Goal: Information Seeking & Learning: Learn about a topic

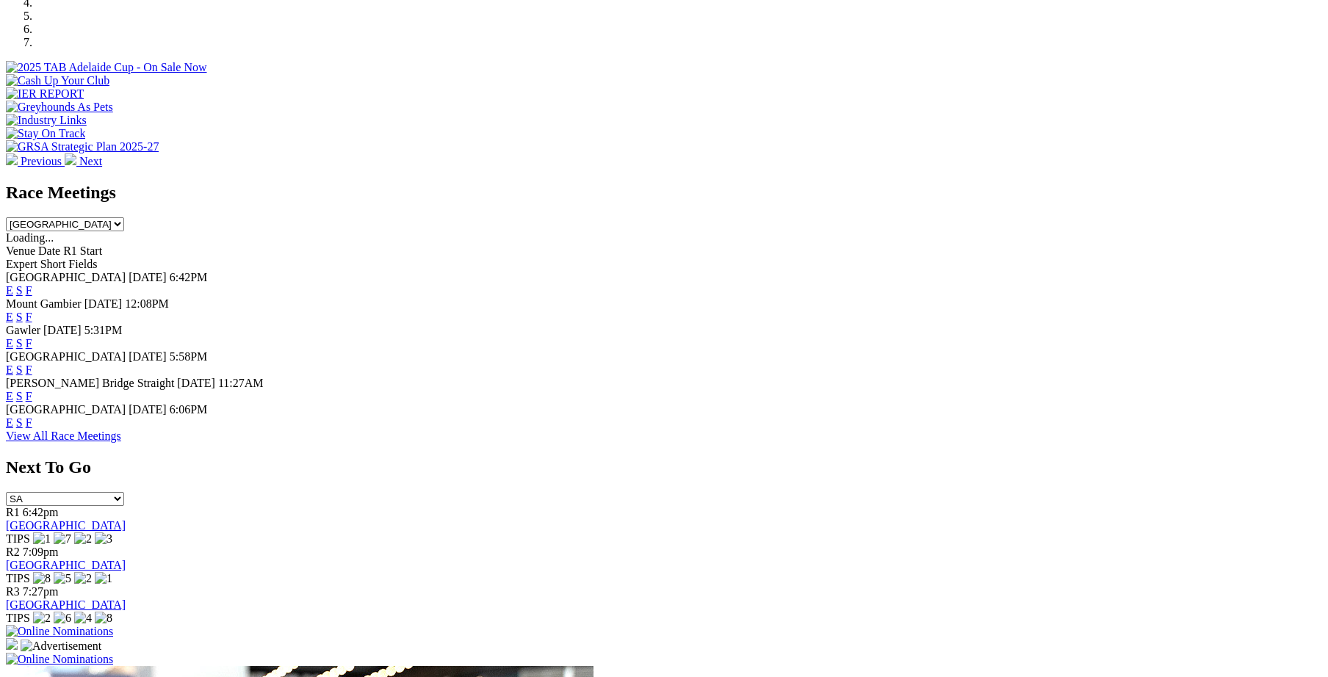
scroll to position [507, 0]
click at [32, 337] on link "F" at bounding box center [29, 343] width 7 height 12
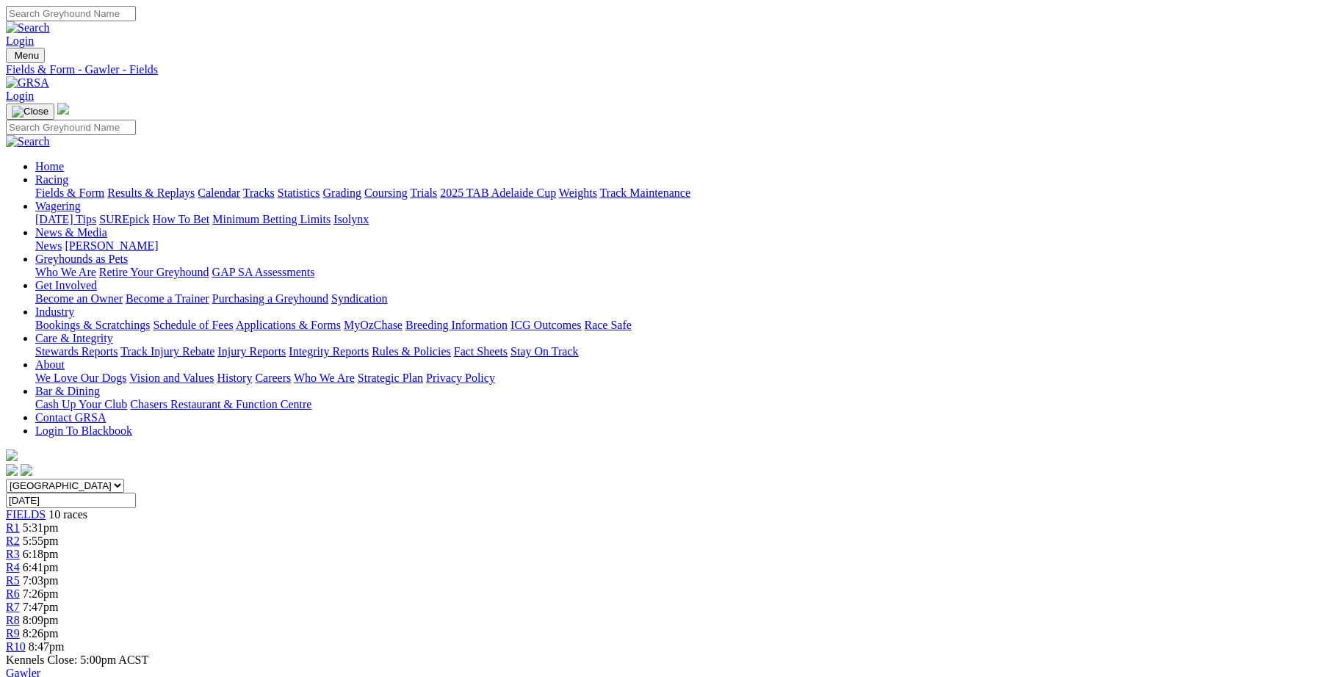
click at [369, 345] on link "Integrity Reports" at bounding box center [329, 351] width 80 height 12
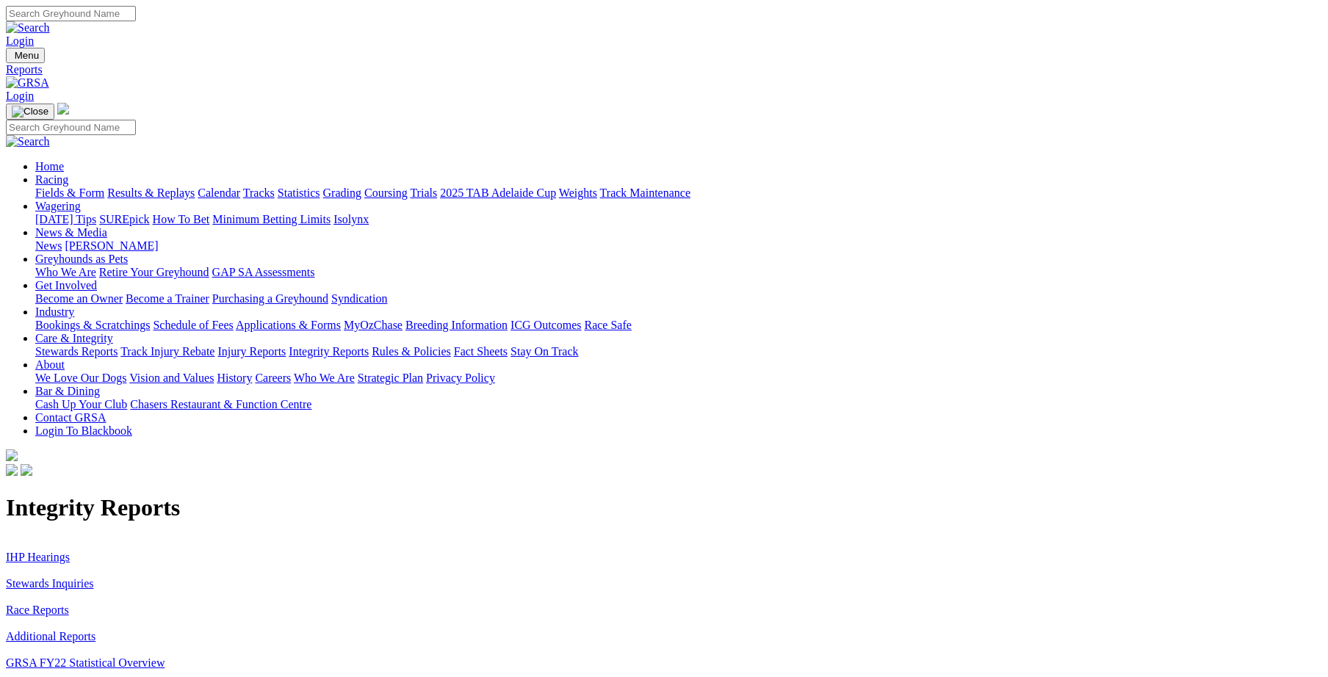
click at [94, 577] on link "Stewards Inquiries" at bounding box center [50, 583] width 88 height 12
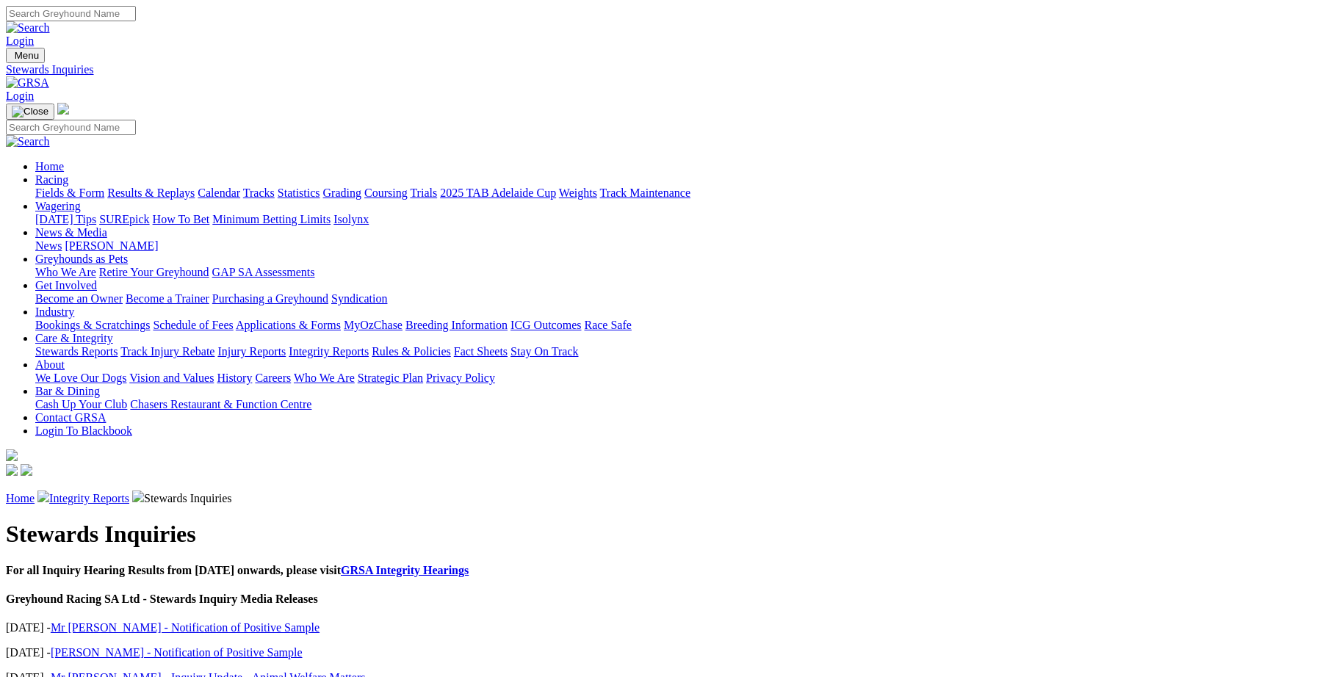
click at [129, 492] on link "Integrity Reports" at bounding box center [89, 498] width 80 height 12
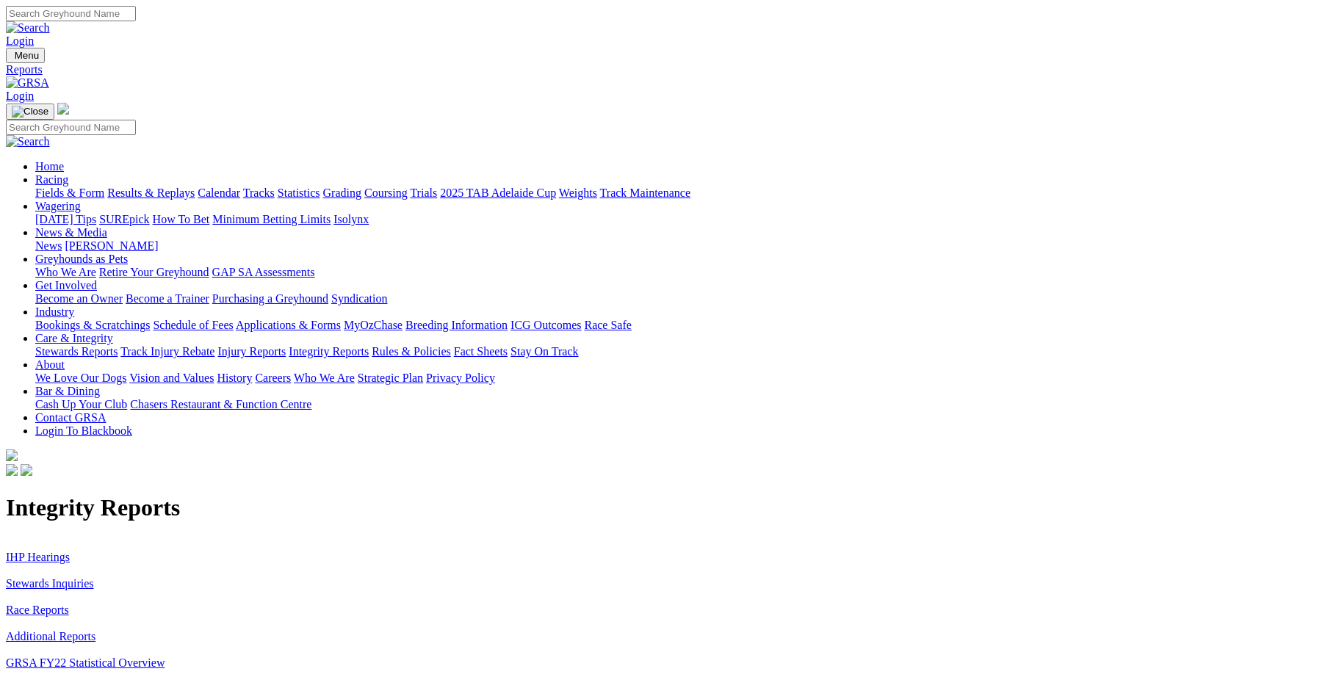
click at [70, 551] on link "IHP Hearings" at bounding box center [38, 557] width 64 height 12
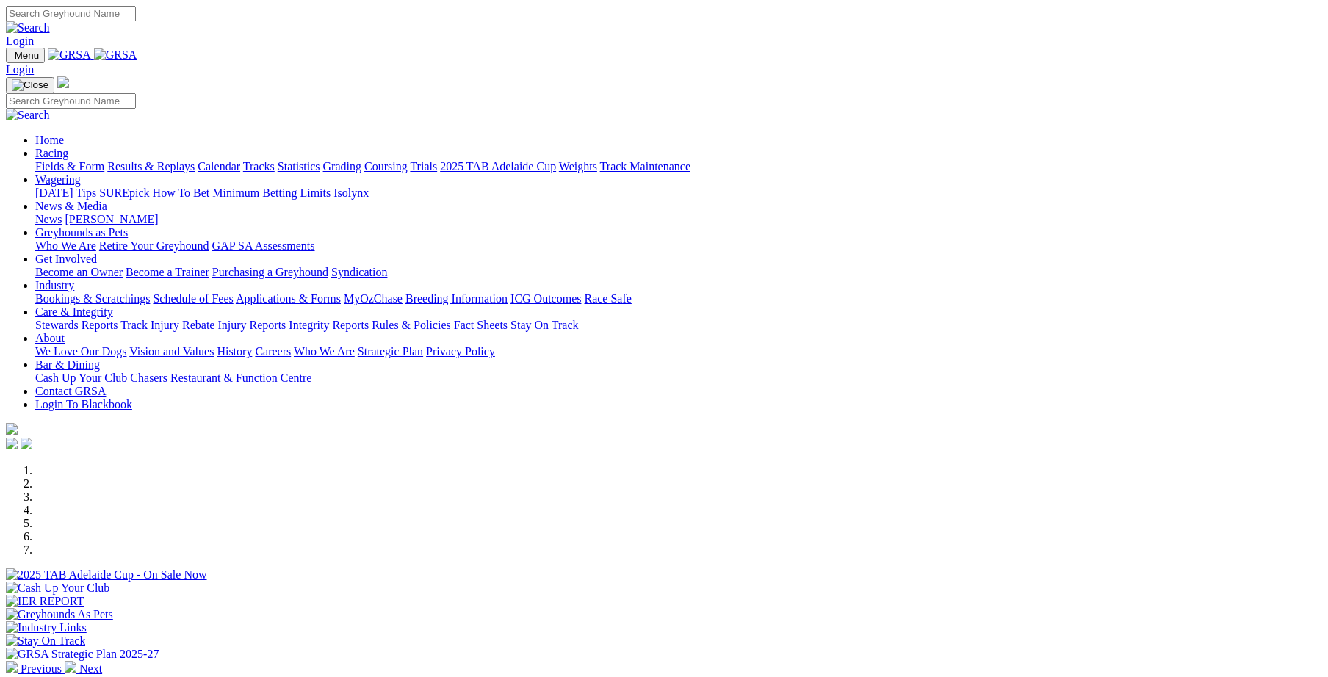
scroll to position [304, 0]
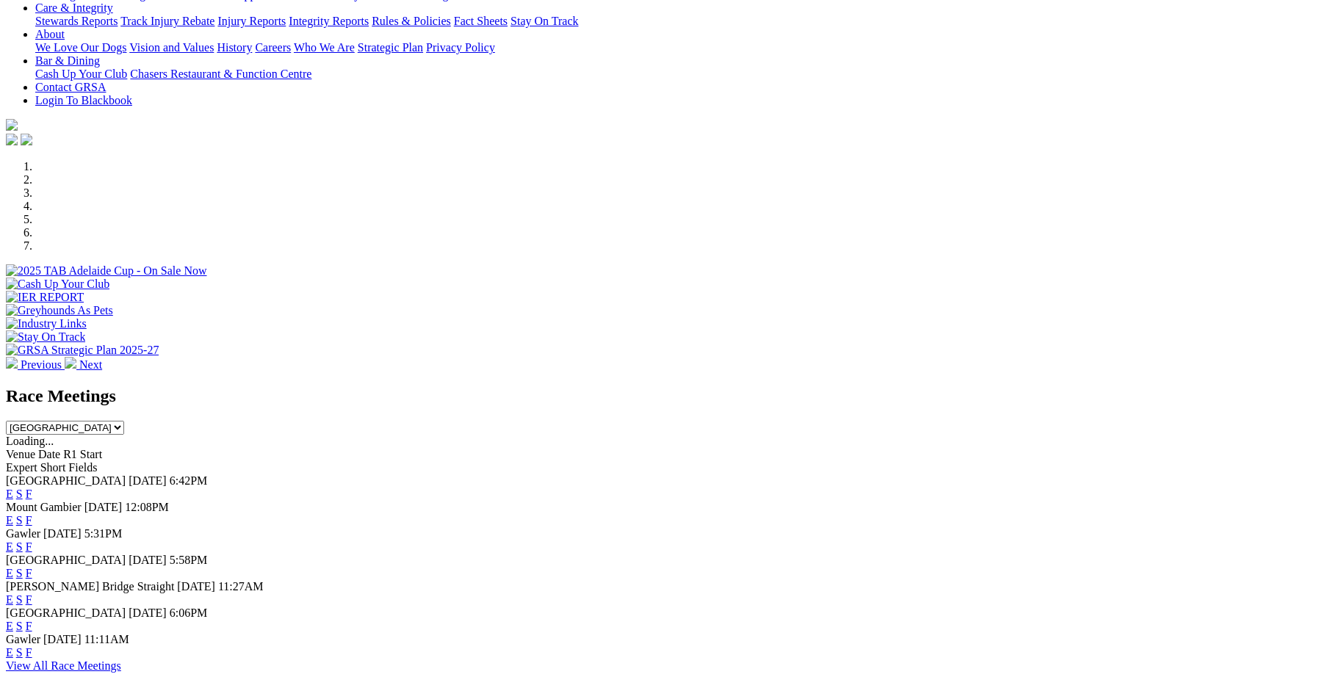
click at [32, 488] on link "F" at bounding box center [29, 494] width 7 height 12
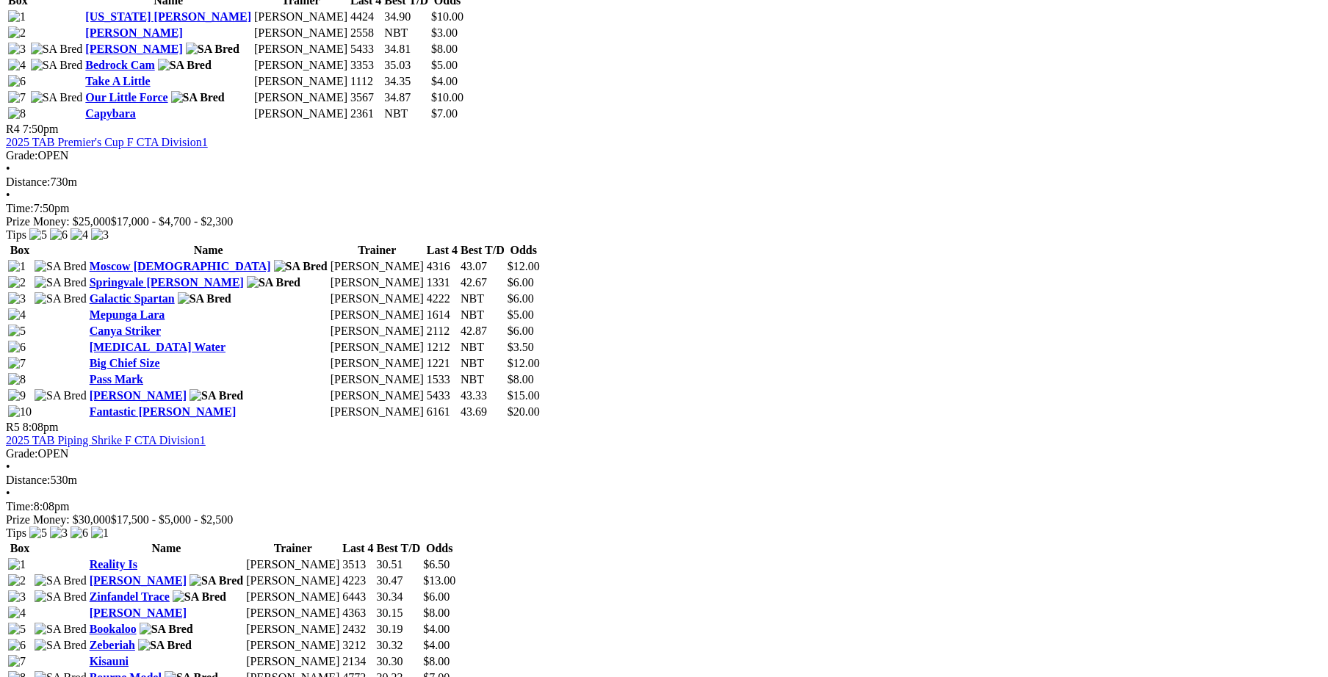
scroll to position [1422, 0]
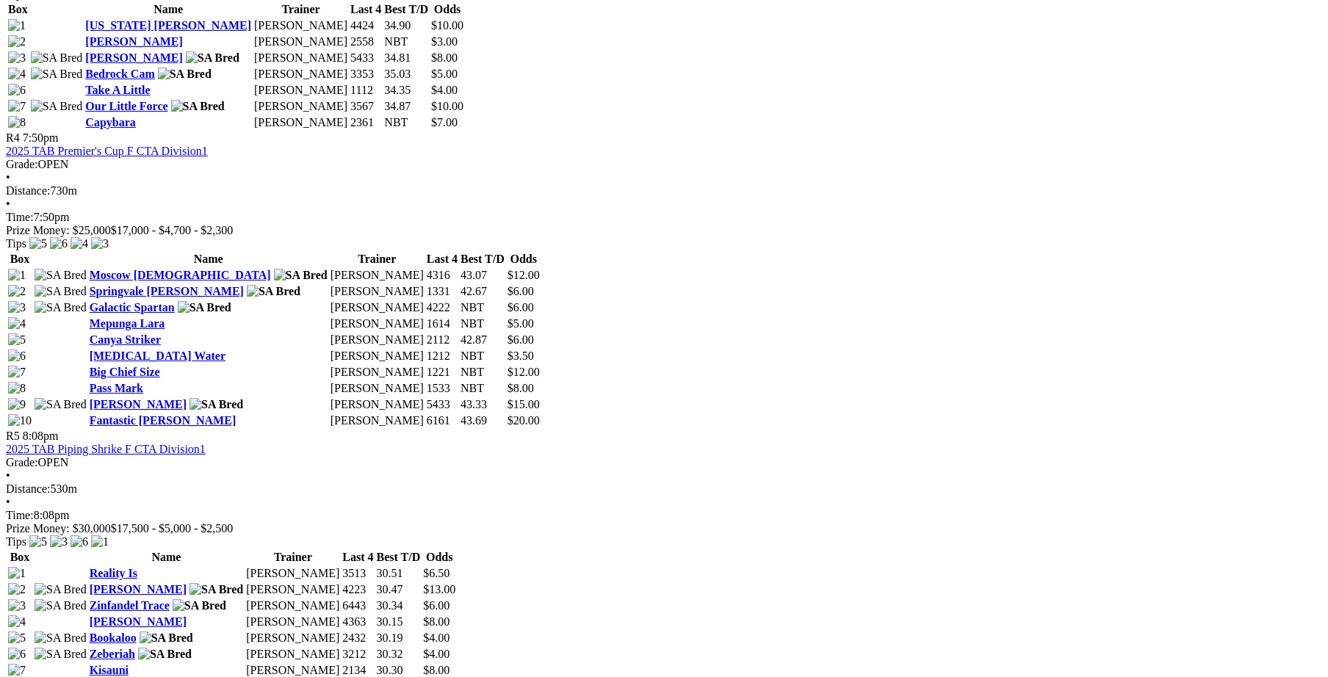
scroll to position [1422, 0]
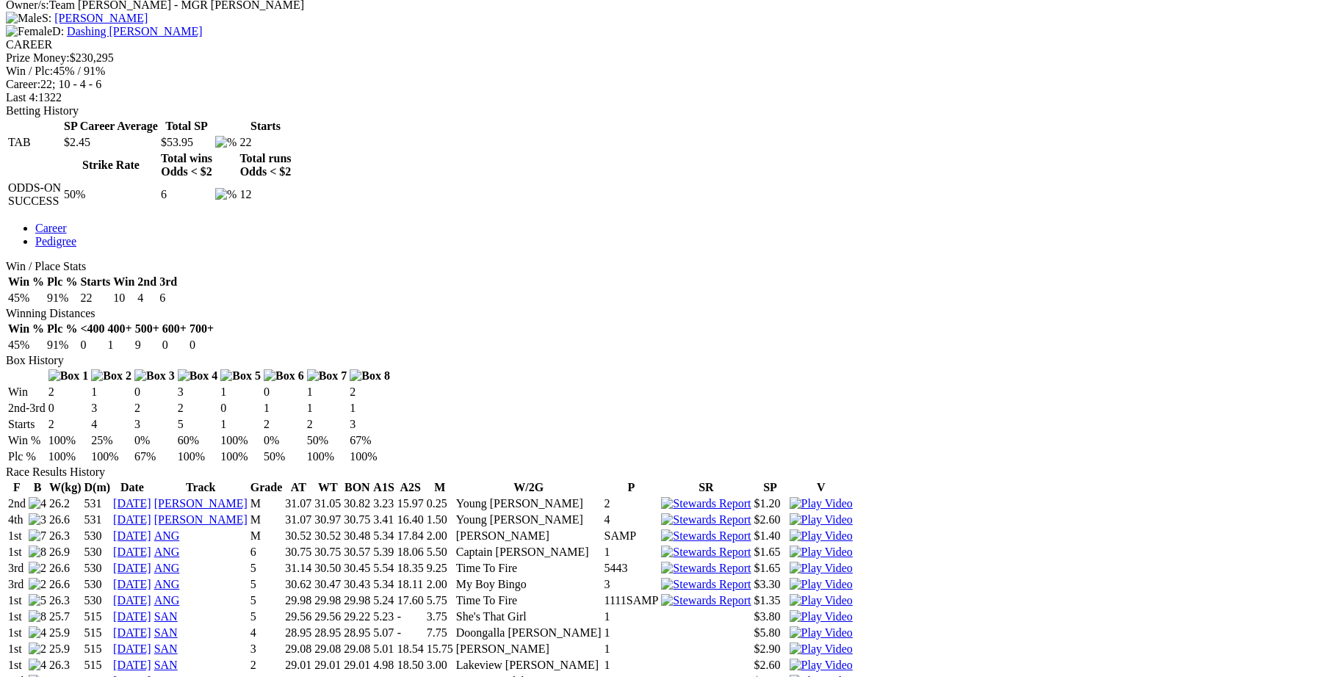
scroll to position [711, 0]
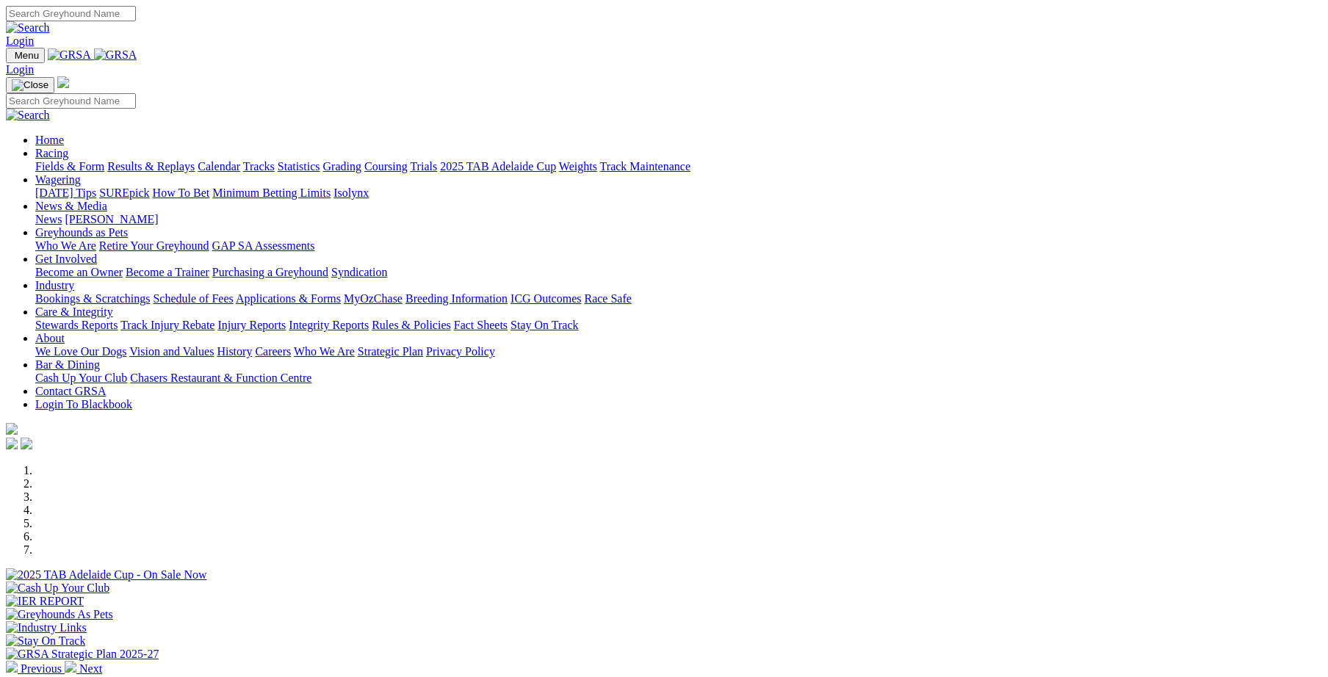
scroll to position [304, 0]
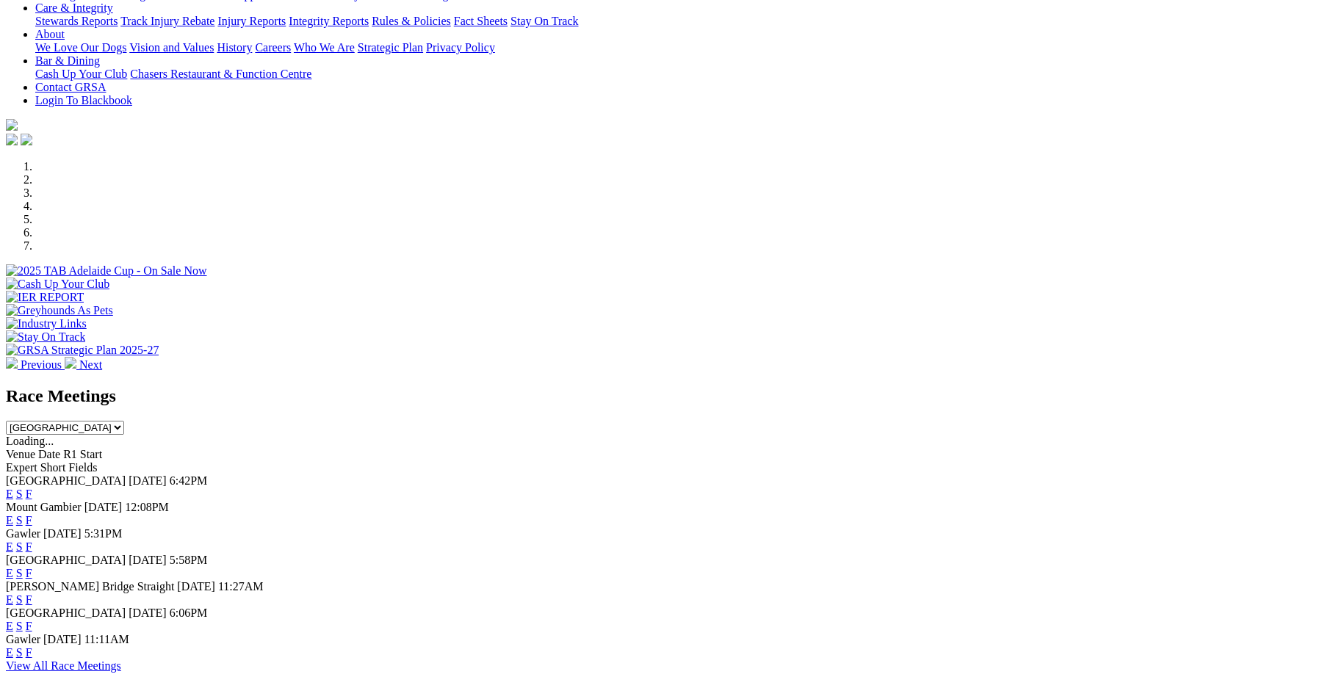
click at [32, 488] on link "F" at bounding box center [29, 494] width 7 height 12
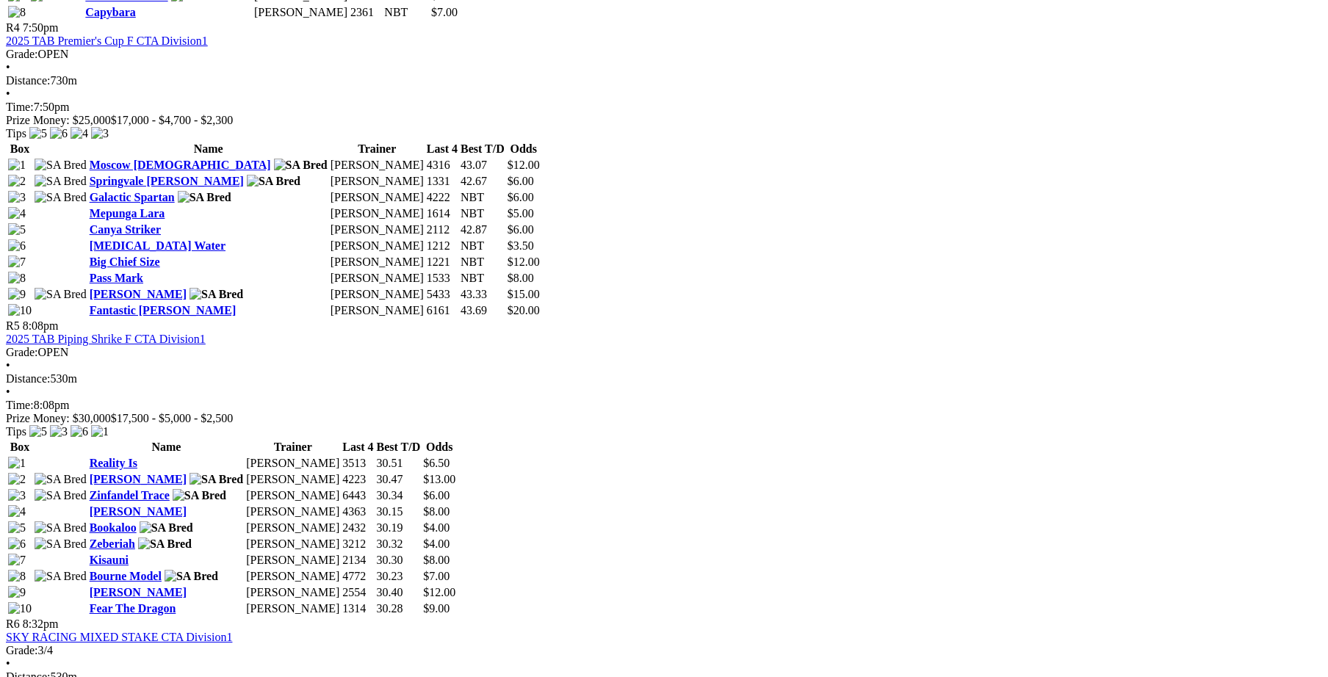
scroll to position [1523, 0]
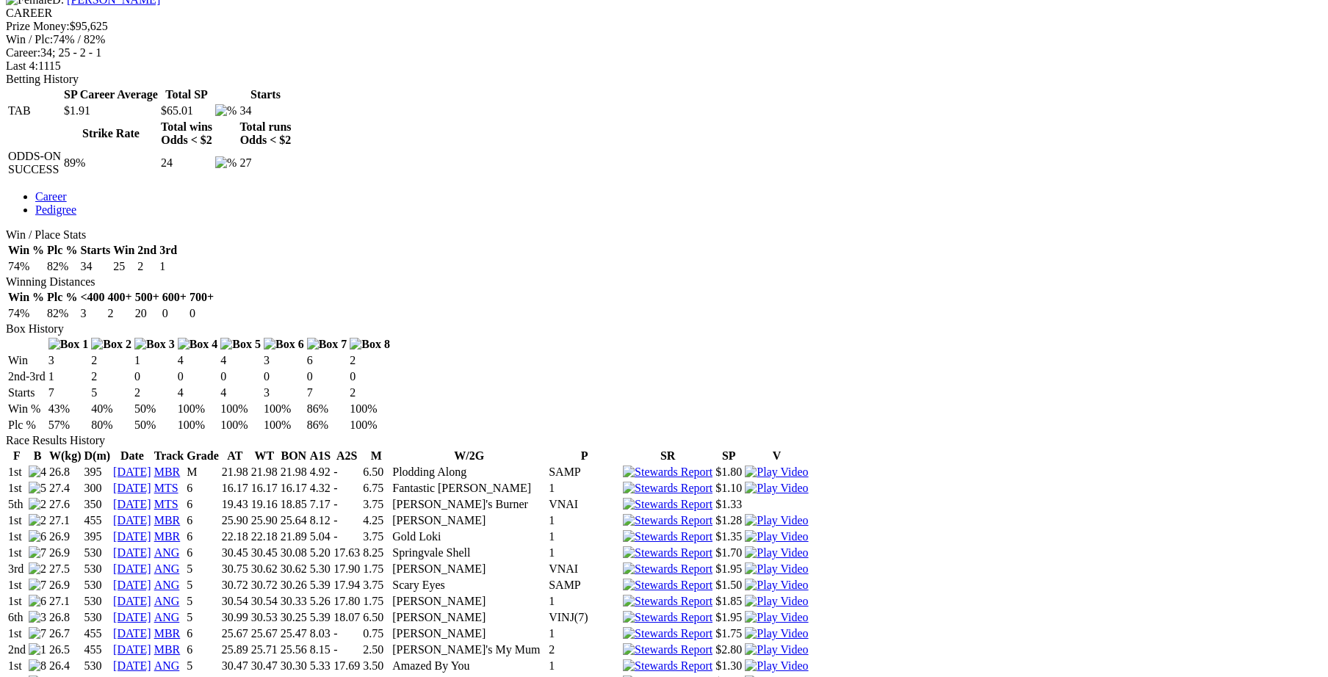
scroll to position [609, 0]
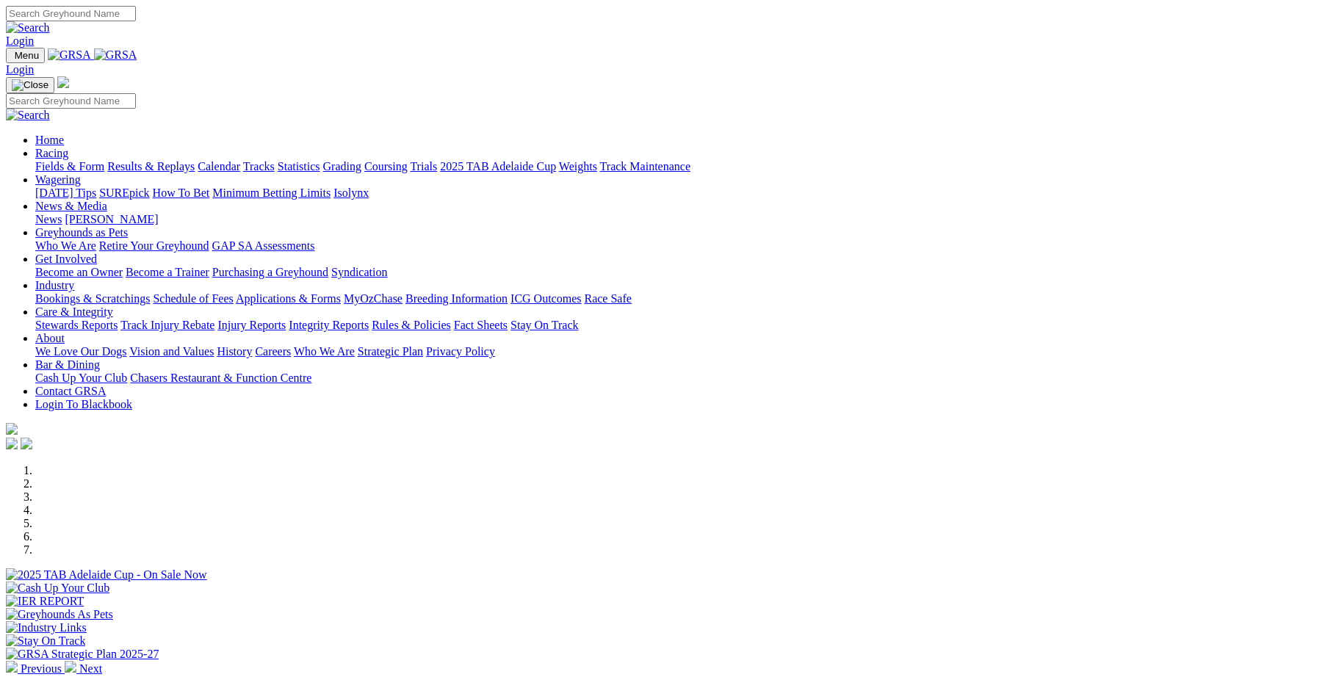
scroll to position [304, 0]
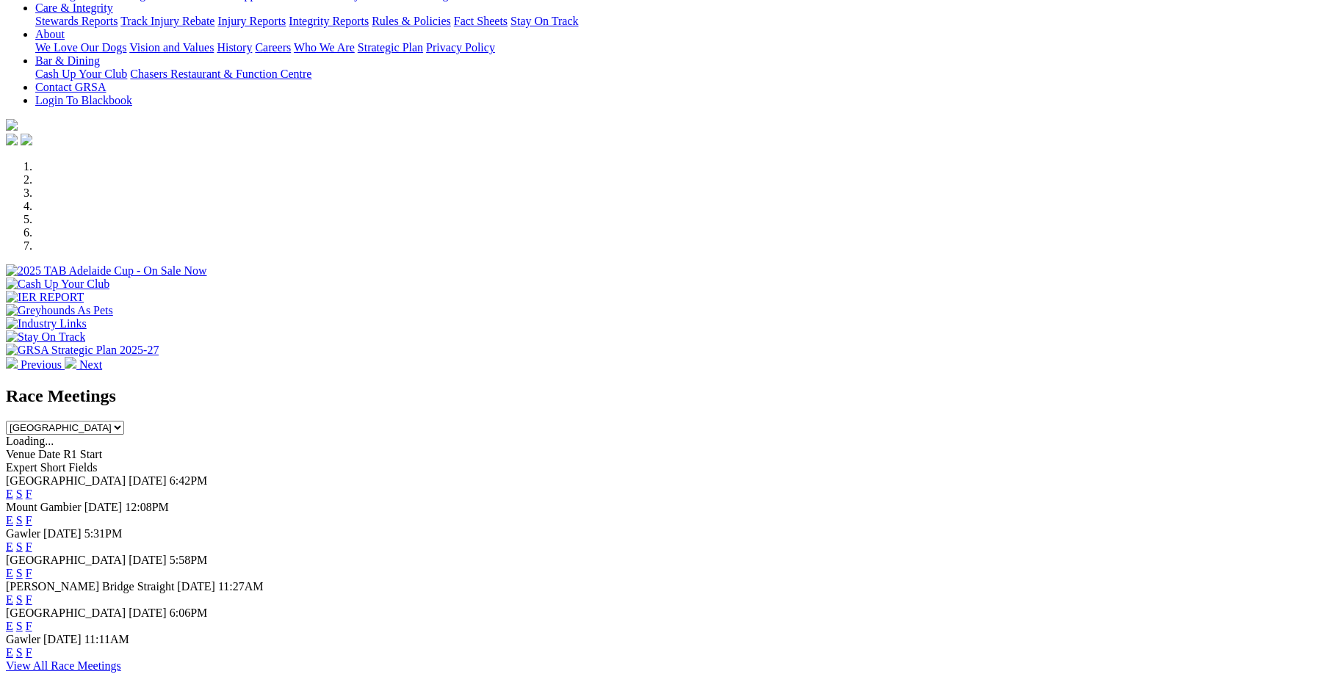
click at [32, 488] on link "F" at bounding box center [29, 494] width 7 height 12
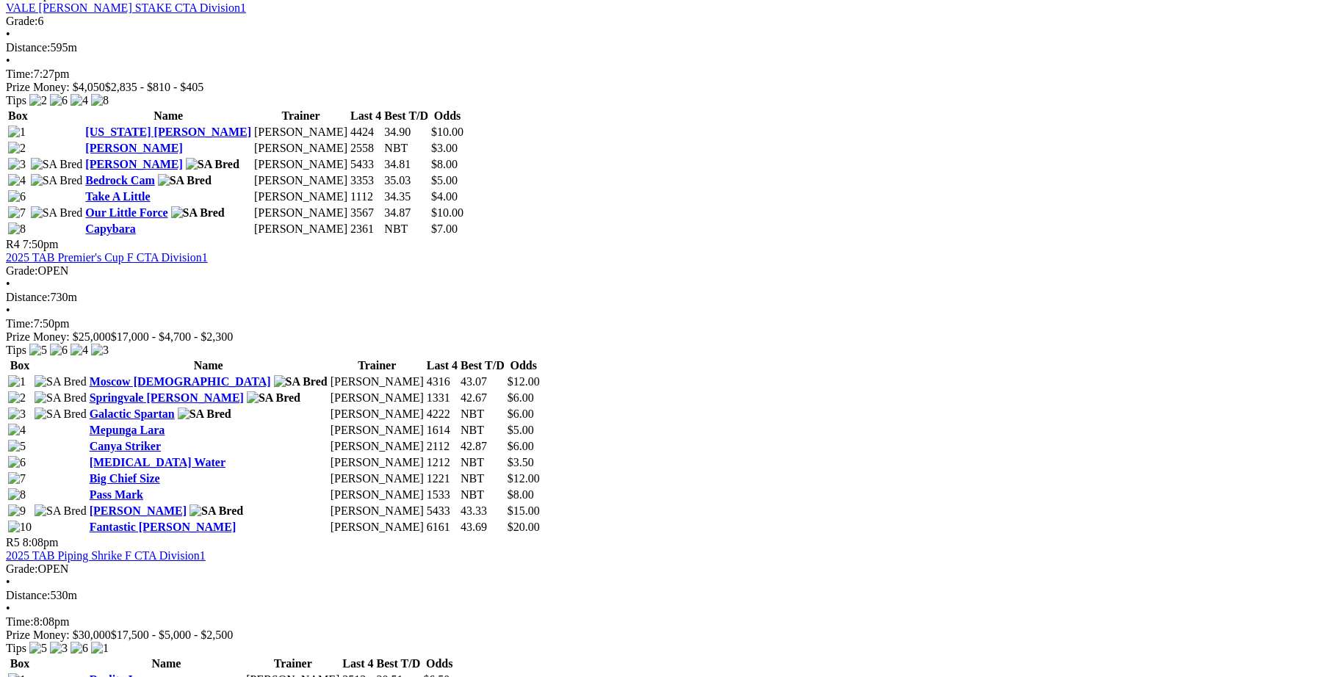
scroll to position [1319, 0]
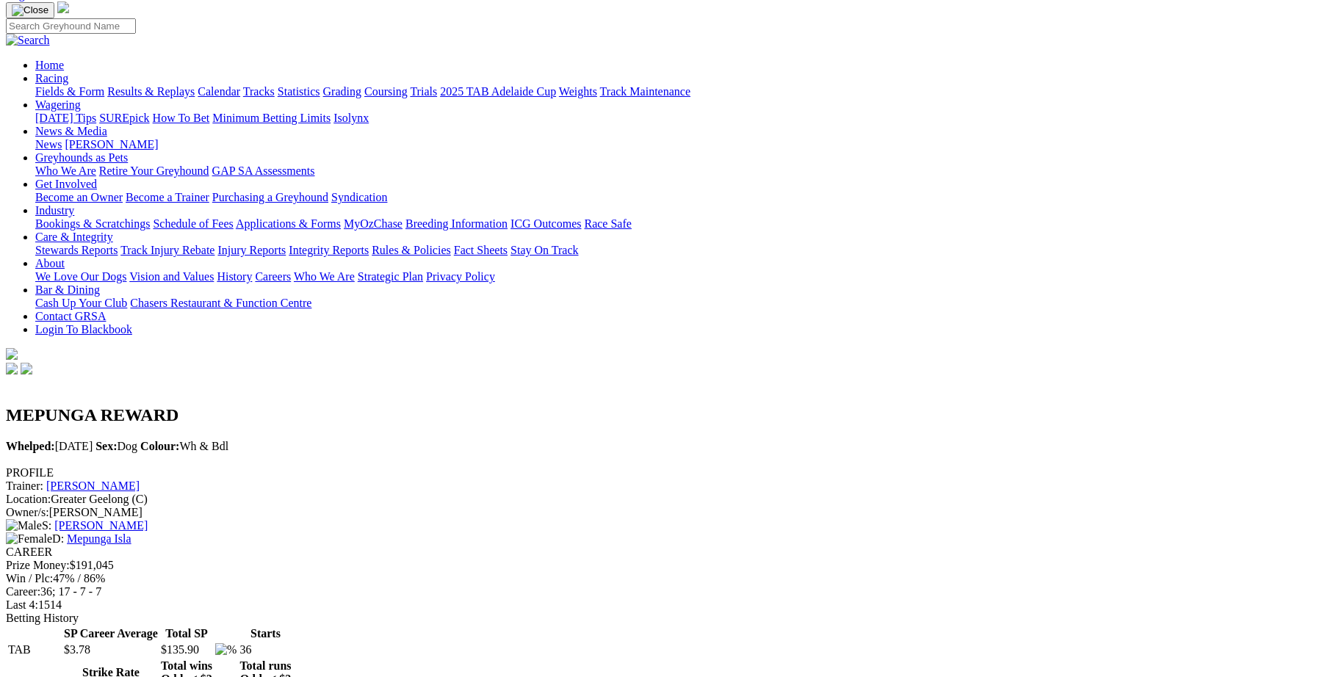
scroll to position [101, 0]
drag, startPoint x: 319, startPoint y: 281, endPoint x: 55, endPoint y: 214, distance: 272.8
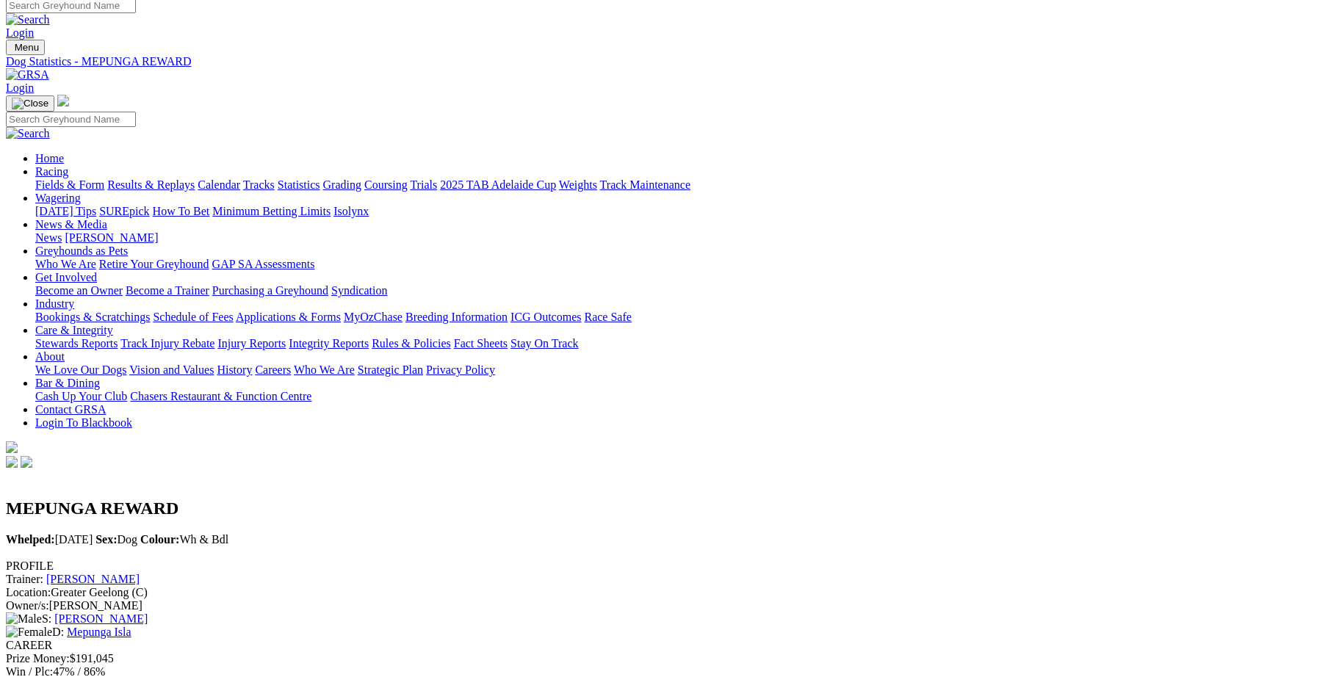
scroll to position [0, 0]
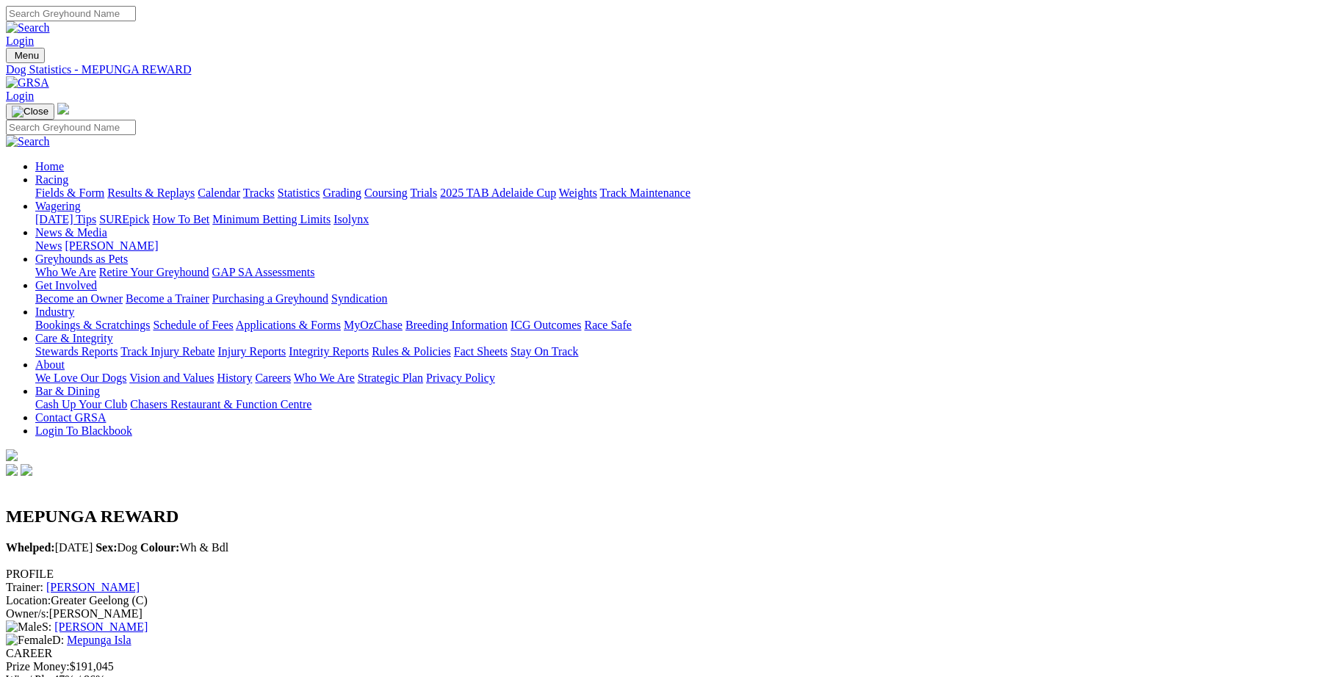
click at [131, 634] on link "Mepunga Isla" at bounding box center [99, 640] width 65 height 12
click at [208, 634] on link "Mepunga [PERSON_NAME]" at bounding box center [137, 640] width 141 height 12
